Goal: Obtain resource: Download file/media

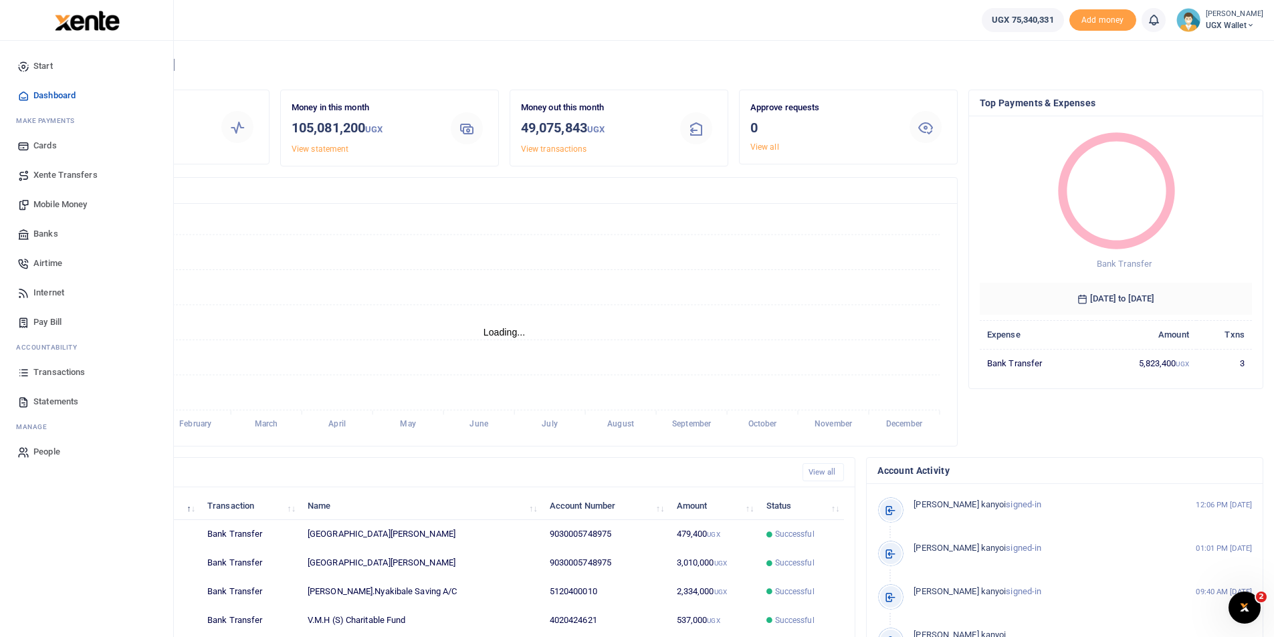
click at [51, 402] on span "Statements" at bounding box center [55, 401] width 45 height 13
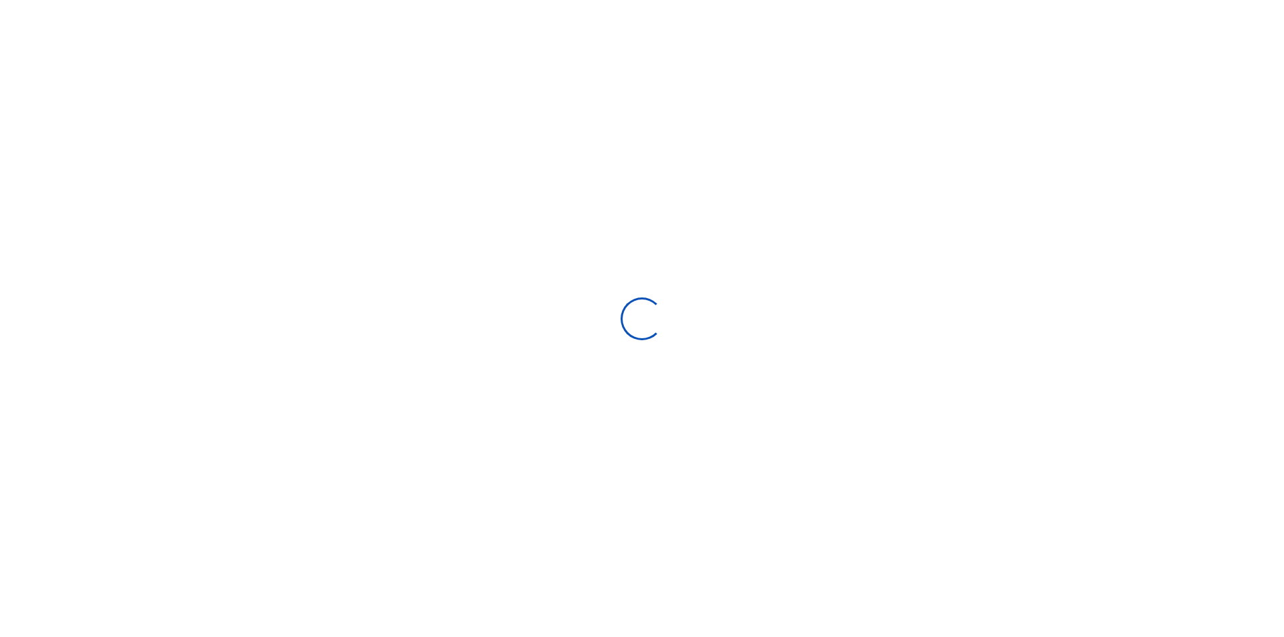
select select "ALL"
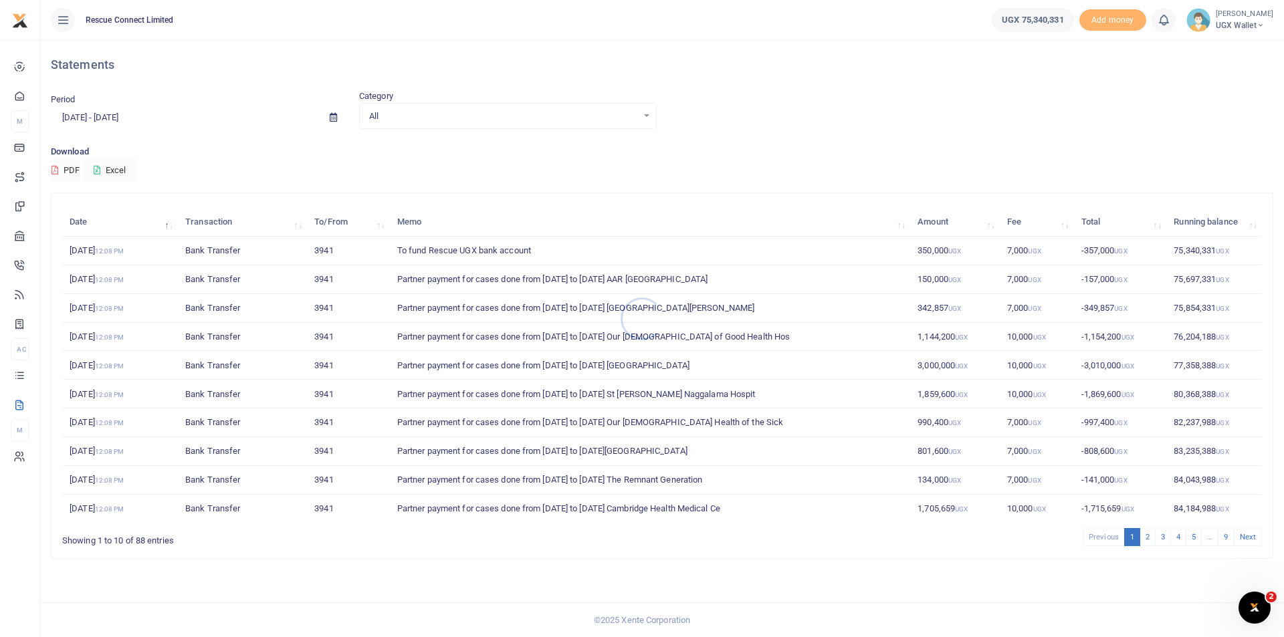
click at [100, 112] on div at bounding box center [642, 318] width 1284 height 637
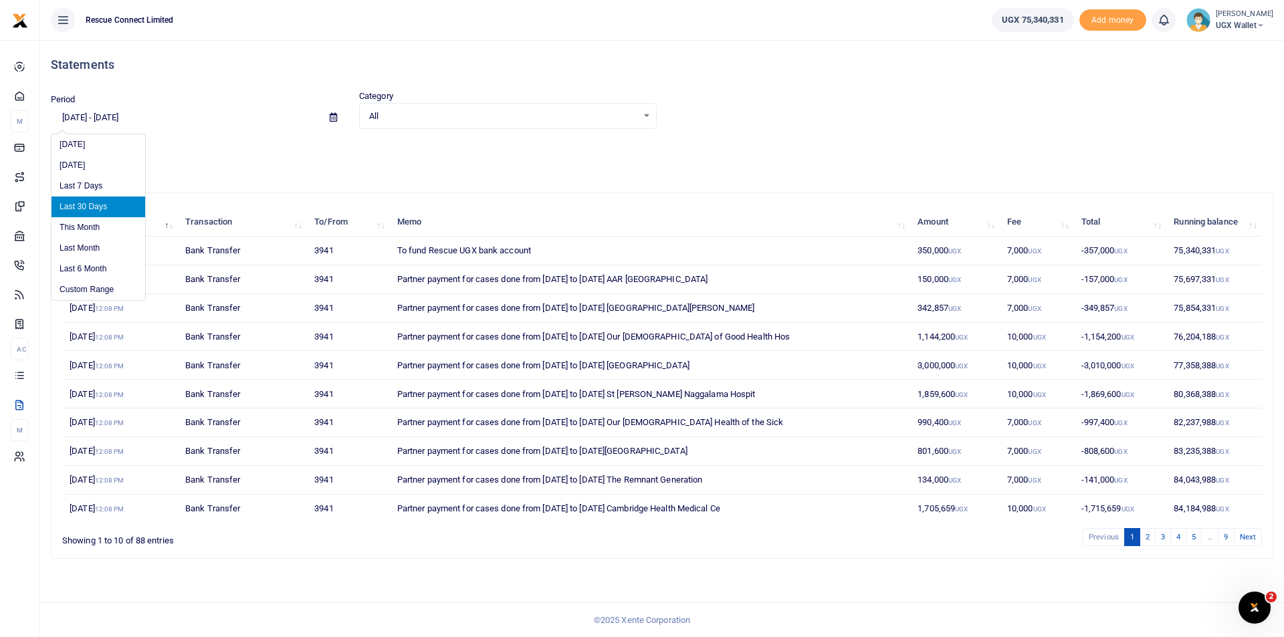
click at [80, 122] on input "[DATE] - [DATE]" at bounding box center [185, 117] width 268 height 23
click at [87, 289] on li "Custom Range" at bounding box center [98, 289] width 94 height 21
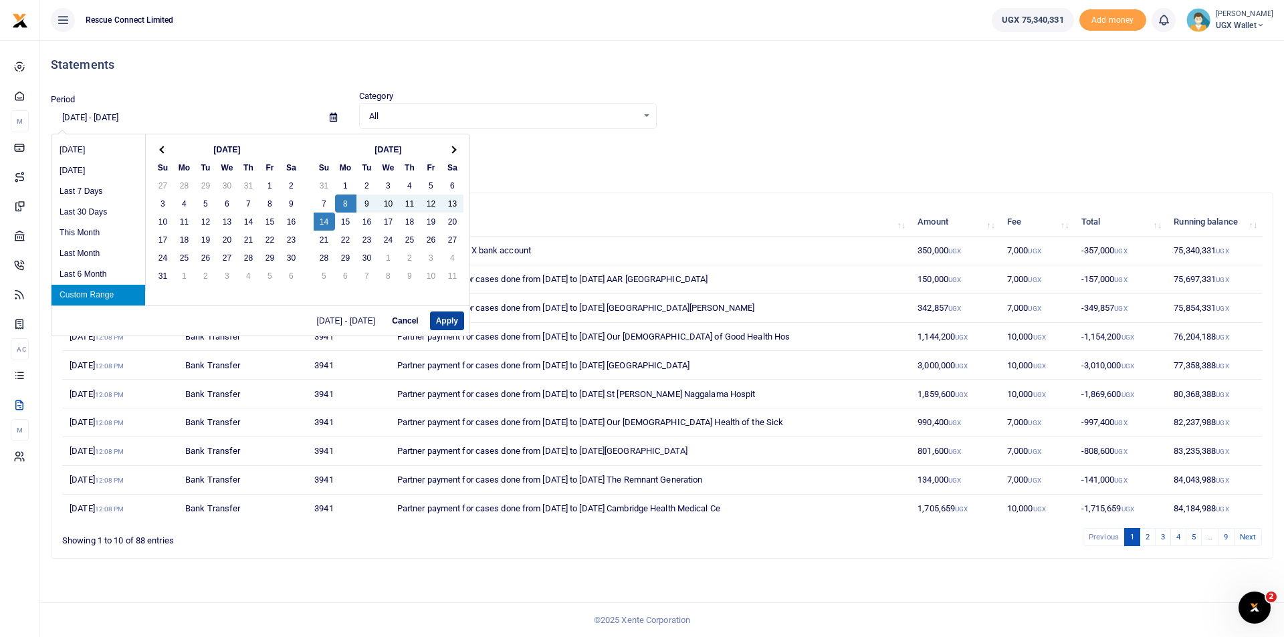
click at [453, 315] on button "Apply" at bounding box center [447, 321] width 34 height 19
type input "09/08/2025 - 09/14/2025"
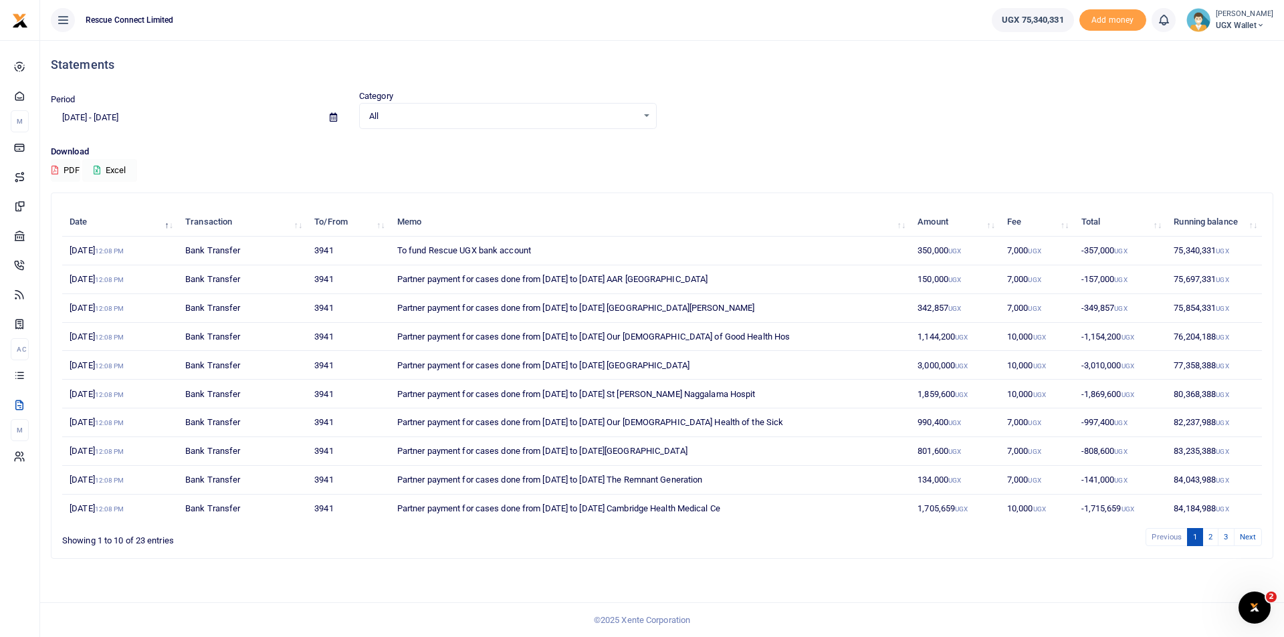
click at [110, 170] on button "Excel" at bounding box center [109, 170] width 55 height 23
